Goal: Transaction & Acquisition: Purchase product/service

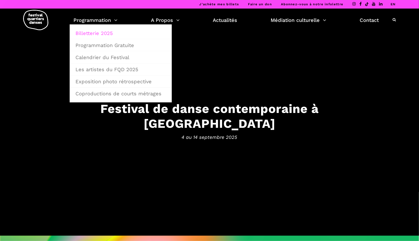
click at [97, 33] on link "Billetterie 2025" at bounding box center [120, 33] width 96 height 12
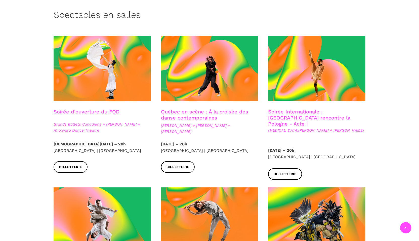
scroll to position [126, 0]
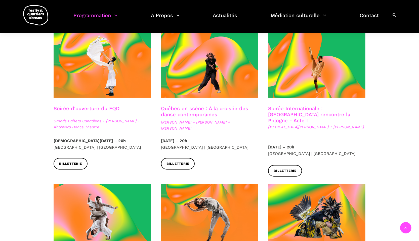
click at [106, 113] on h3 "Soirée d'ouverture du FQD" at bounding box center [87, 111] width 66 height 13
click at [77, 163] on span "Billetterie" at bounding box center [70, 163] width 23 height 5
